Goal: Find specific page/section: Find specific page/section

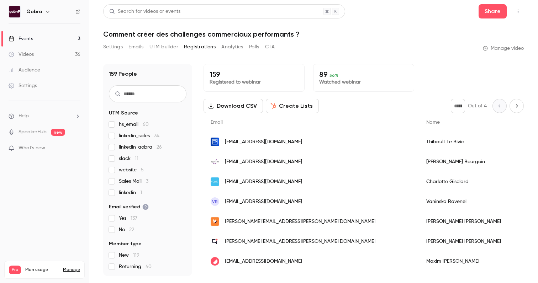
click at [58, 38] on link "Events 3" at bounding box center [44, 39] width 89 height 16
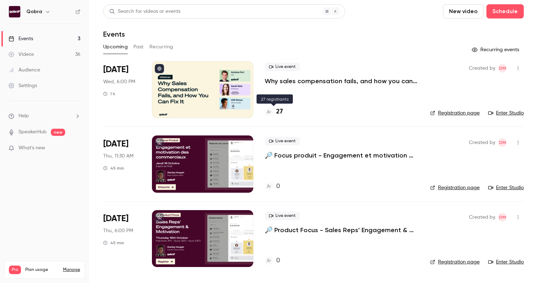
click at [274, 110] on div "27" at bounding box center [274, 112] width 18 height 10
click at [322, 88] on div "Live event Why sales compensation fails, and how you can fix it 27" at bounding box center [342, 89] width 154 height 57
click at [322, 79] on p "Why sales compensation fails, and how you can fix it" at bounding box center [342, 81] width 154 height 9
